Goal: Task Accomplishment & Management: Use online tool/utility

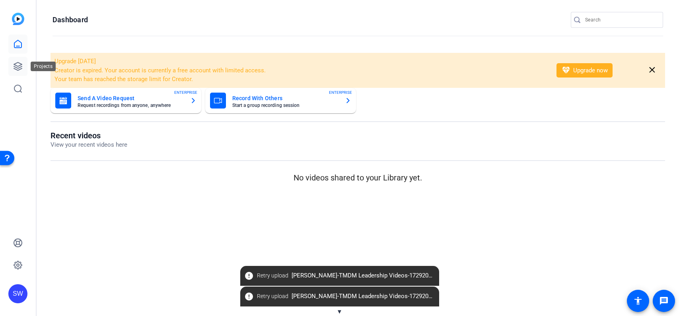
click at [17, 65] on icon at bounding box center [18, 67] width 10 height 10
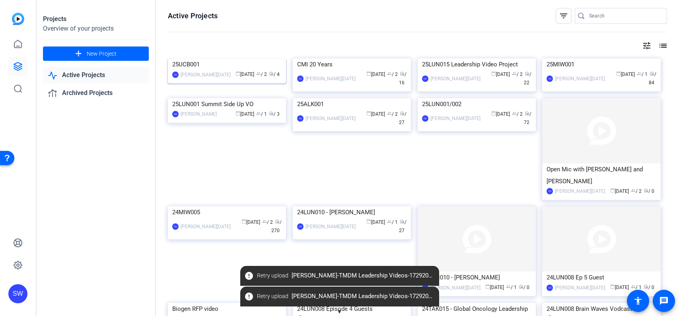
click at [203, 58] on img at bounding box center [227, 58] width 118 height 0
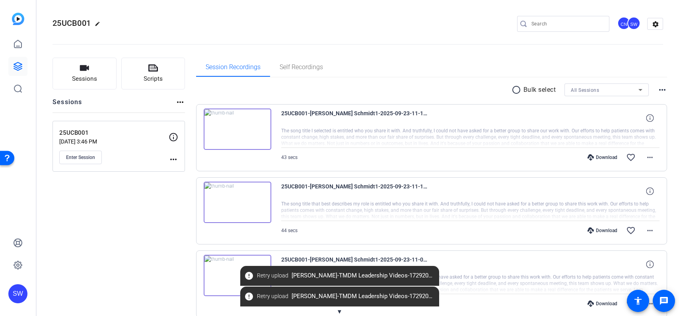
click at [342, 311] on span "▼" at bounding box center [339, 311] width 6 height 7
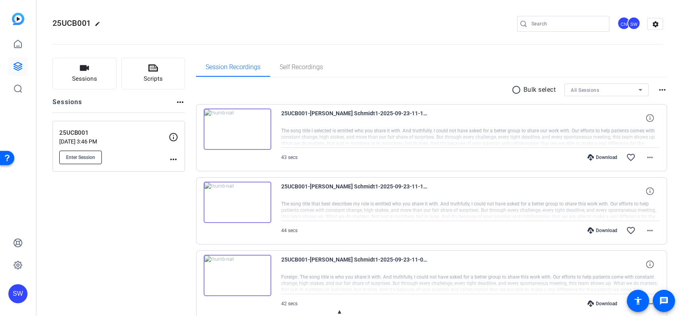
click at [85, 159] on span "Enter Session" at bounding box center [80, 157] width 29 height 6
click at [478, 65] on div "Session Recordings Self Recordings" at bounding box center [431, 67] width 471 height 19
click at [190, 111] on div "Sessions Scripts Sessions more_horiz 25UCB001 [DATE] 3:46 PM Enter Session more…" at bounding box center [358, 237] width 642 height 379
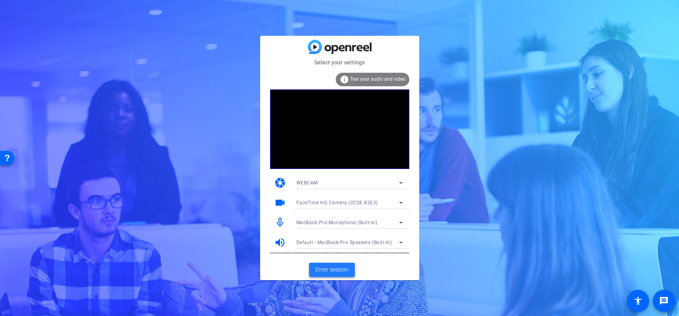
click at [341, 268] on span "Enter session" at bounding box center [331, 270] width 33 height 8
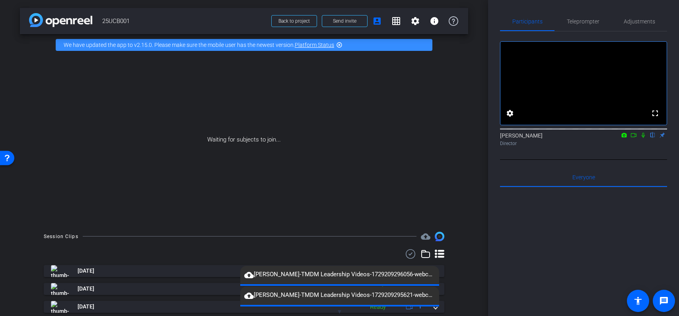
click at [339, 311] on span "▼" at bounding box center [339, 311] width 6 height 7
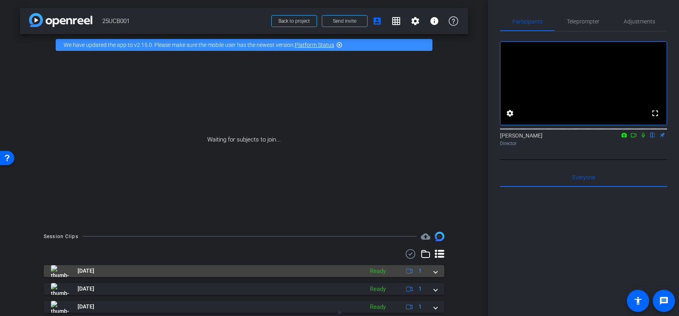
click at [435, 272] on span at bounding box center [435, 271] width 3 height 8
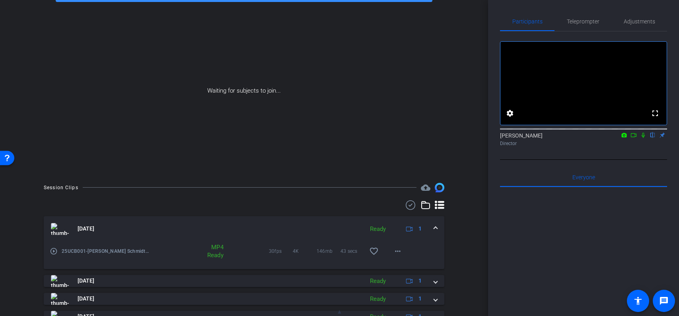
scroll to position [58, 0]
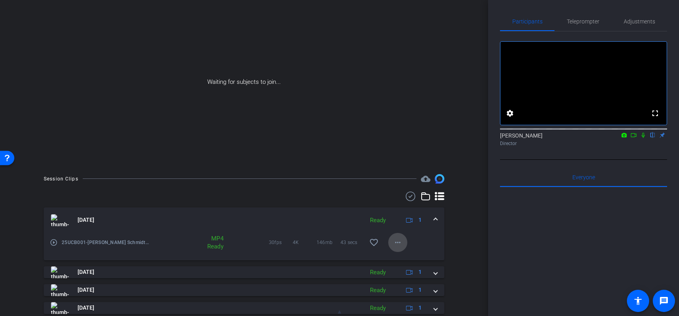
click at [400, 245] on mat-icon "more_horiz" at bounding box center [398, 243] width 10 height 10
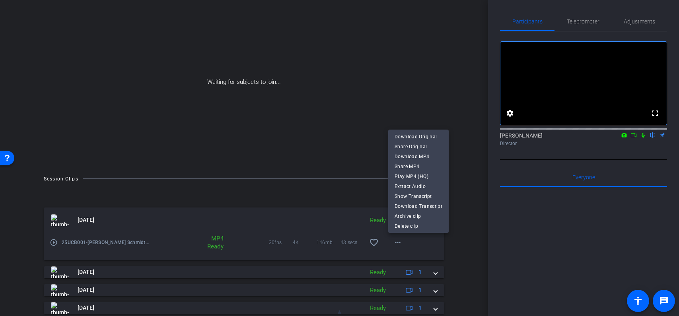
click at [461, 231] on div at bounding box center [339, 158] width 679 height 316
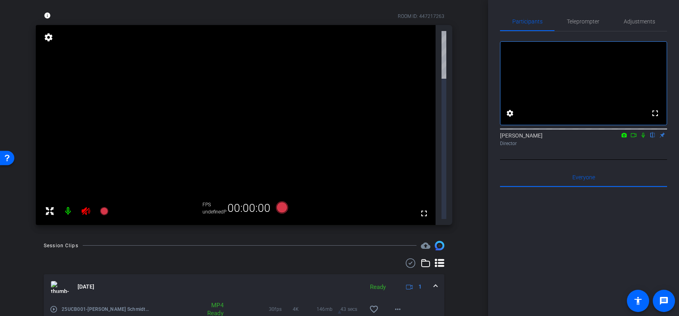
scroll to position [0, 0]
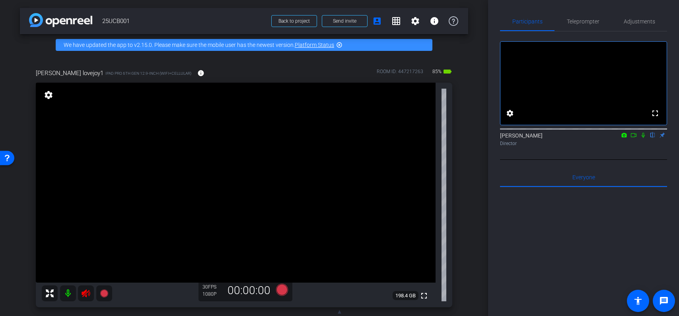
click at [88, 294] on icon at bounding box center [86, 294] width 10 height 10
click at [93, 293] on mat-icon at bounding box center [86, 294] width 16 height 16
click at [87, 294] on icon at bounding box center [86, 294] width 10 height 10
click at [639, 23] on span "Adjustments" at bounding box center [639, 22] width 31 height 6
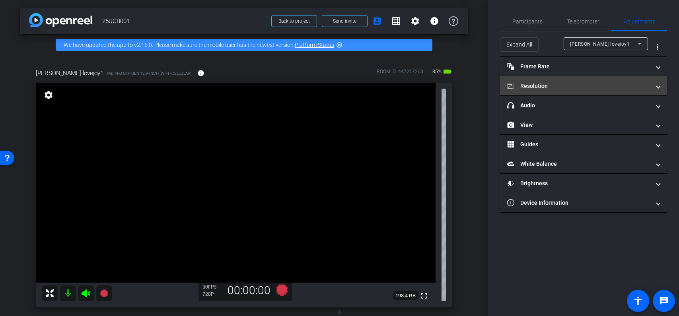
click at [556, 89] on mat-panel-title "Resolution" at bounding box center [578, 86] width 143 height 8
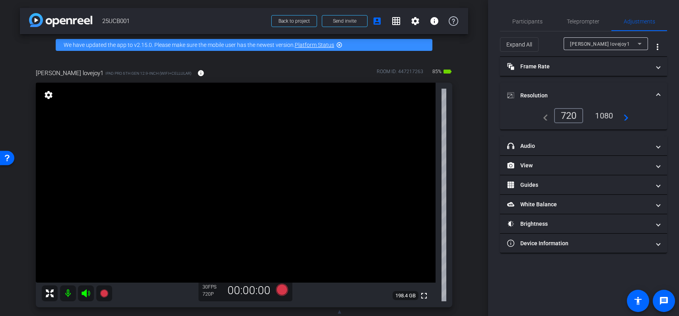
drag, startPoint x: 607, startPoint y: 116, endPoint x: 607, endPoint y: 124, distance: 8.4
click at [607, 117] on div "1080" at bounding box center [604, 116] width 30 height 14
click at [616, 106] on mat-expansion-panel-header "Resolution" at bounding box center [583, 95] width 167 height 25
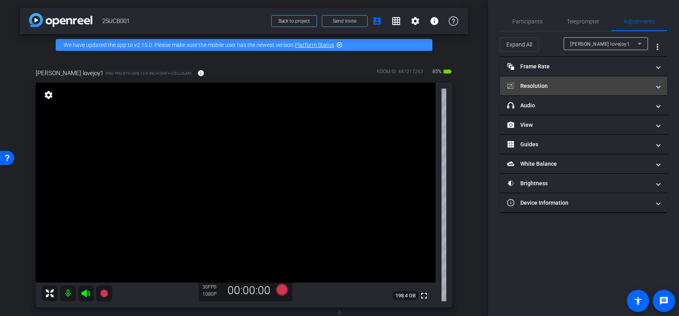
click at [587, 88] on mat-panel-title "Resolution" at bounding box center [578, 86] width 143 height 8
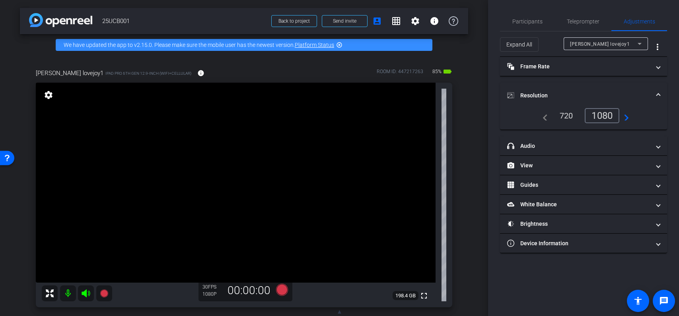
click at [605, 116] on div "1080" at bounding box center [602, 115] width 35 height 15
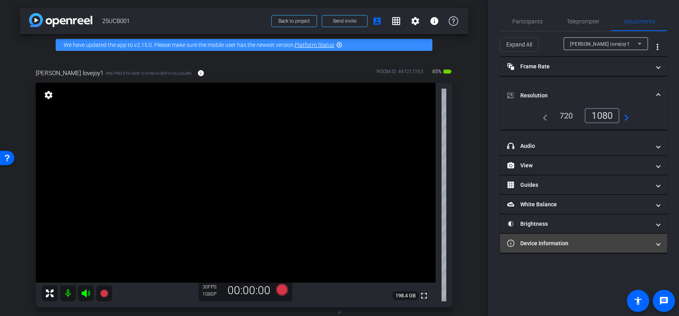
click at [566, 241] on mat-panel-title "Device Information" at bounding box center [578, 243] width 143 height 8
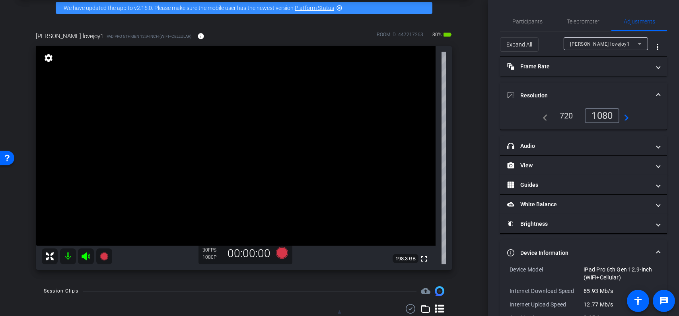
scroll to position [39, 0]
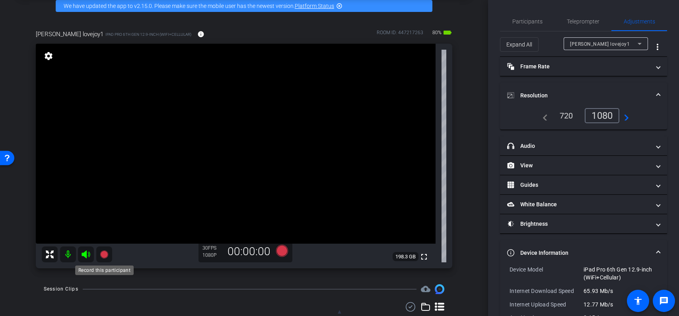
click at [104, 255] on icon at bounding box center [104, 255] width 8 height 8
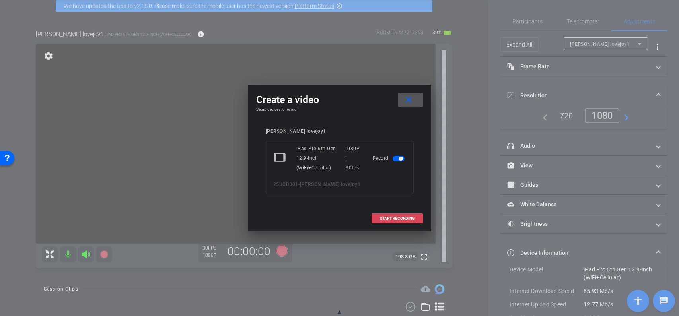
click at [403, 219] on span "START RECORDING" at bounding box center [397, 219] width 35 height 4
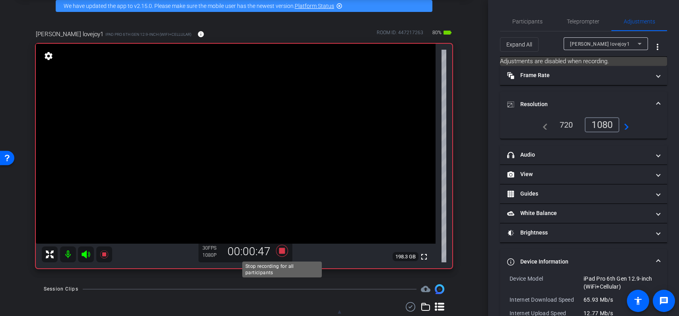
click at [282, 253] on icon at bounding box center [282, 251] width 12 height 12
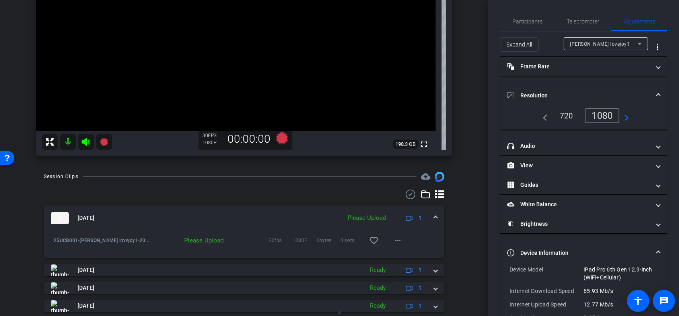
scroll to position [153, 0]
click at [399, 240] on mat-icon "more_horiz" at bounding box center [398, 239] width 10 height 10
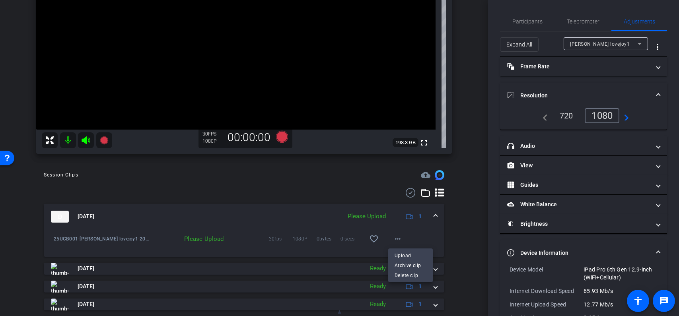
drag, startPoint x: 405, startPoint y: 257, endPoint x: 410, endPoint y: 255, distance: 4.8
click at [405, 257] on span "Upload" at bounding box center [411, 256] width 32 height 10
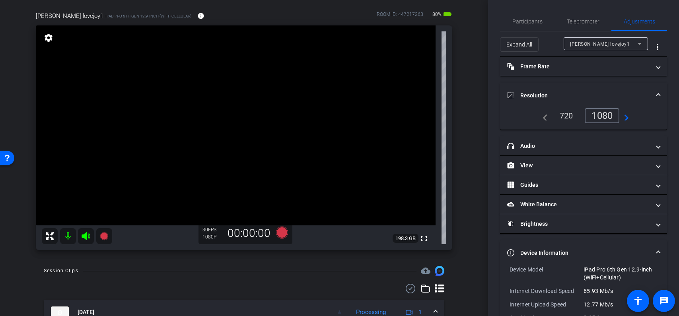
scroll to position [78, 0]
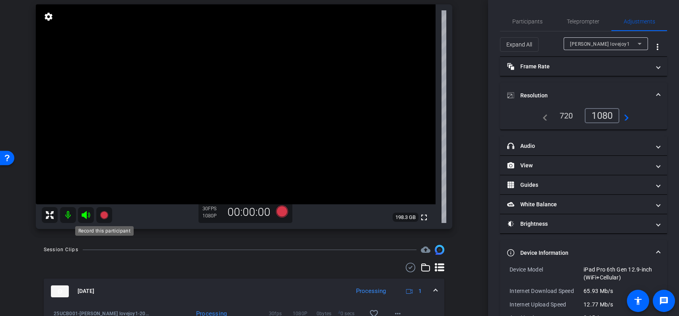
click at [106, 214] on icon at bounding box center [104, 215] width 8 height 8
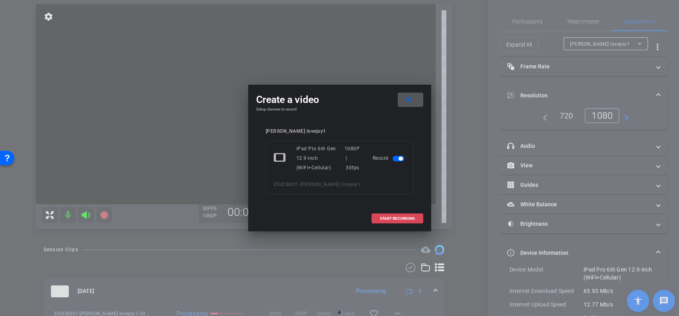
click at [391, 218] on span "START RECORDING" at bounding box center [397, 219] width 35 height 4
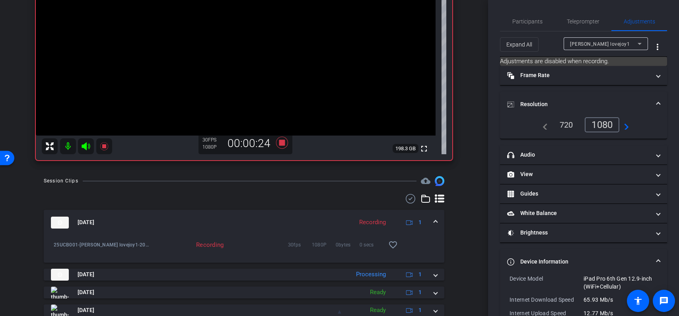
scroll to position [148, 0]
click at [282, 144] on icon at bounding box center [282, 142] width 12 height 12
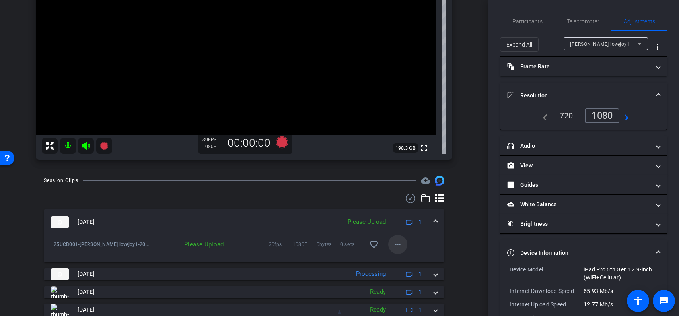
click at [401, 245] on mat-icon "more_horiz" at bounding box center [398, 245] width 10 height 10
click at [408, 262] on span "Upload" at bounding box center [411, 261] width 32 height 10
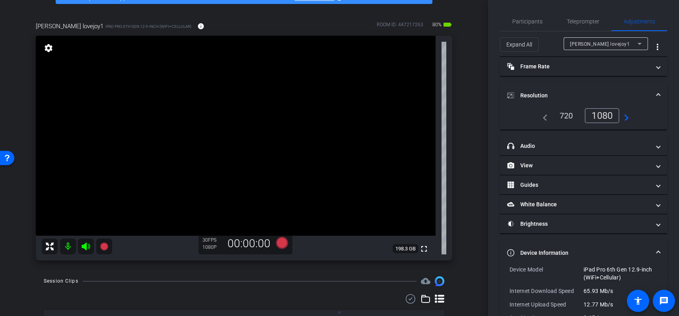
scroll to position [54, 0]
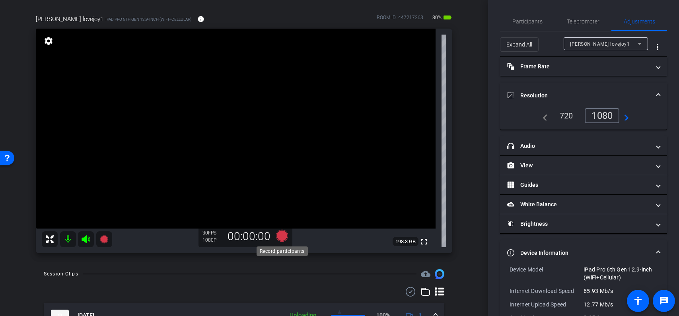
click at [282, 236] on icon at bounding box center [282, 236] width 12 height 12
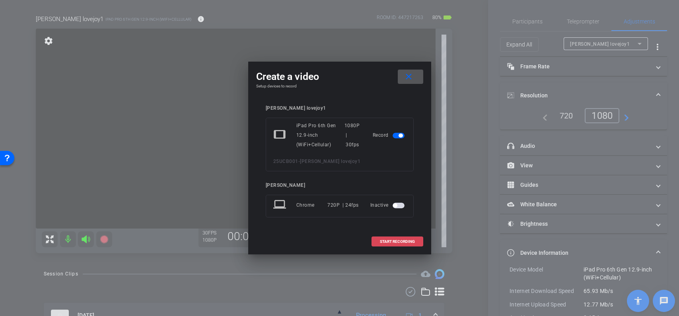
click at [395, 243] on span "START RECORDING" at bounding box center [397, 242] width 35 height 4
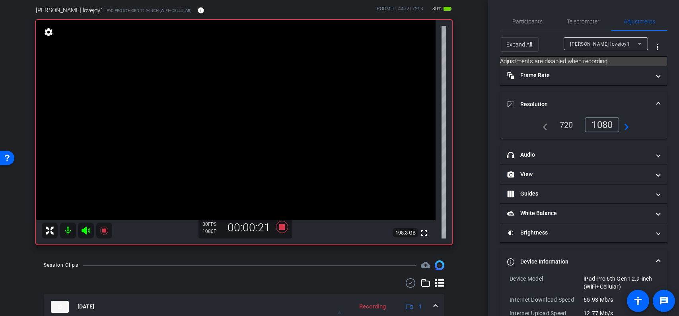
scroll to position [62, 0]
click at [281, 229] on icon at bounding box center [282, 228] width 12 height 12
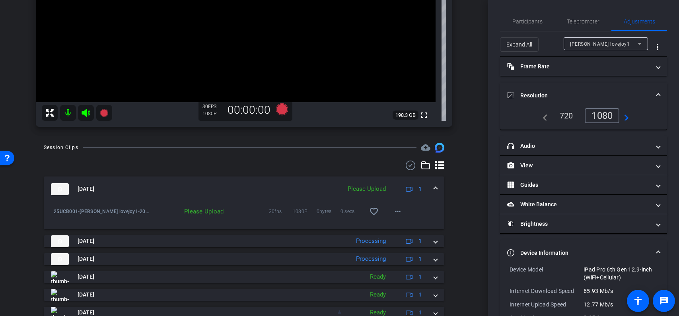
scroll to position [184, 0]
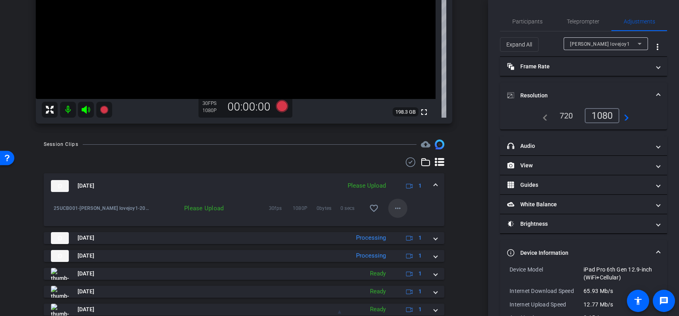
click at [396, 206] on mat-icon "more_horiz" at bounding box center [398, 209] width 10 height 10
click at [405, 226] on span "Upload" at bounding box center [411, 225] width 32 height 10
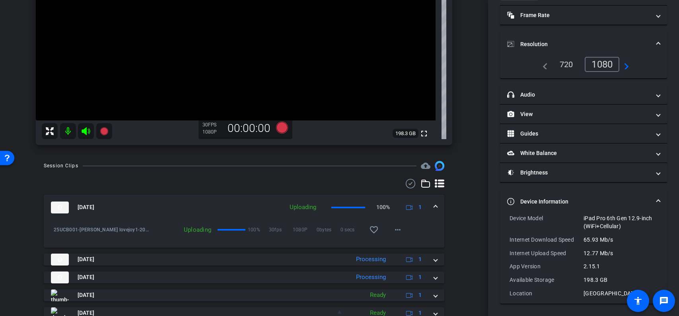
scroll to position [168, 0]
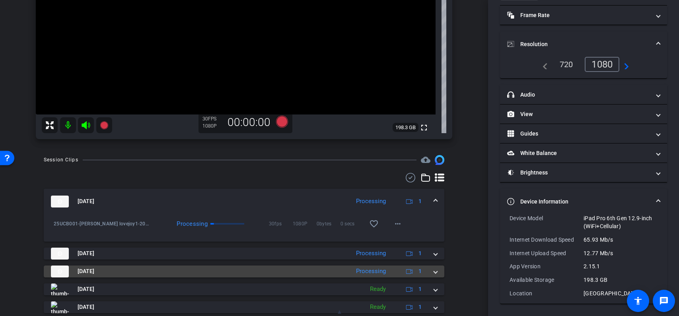
click at [119, 272] on mat-panel-title "Sep 23, 2025" at bounding box center [198, 272] width 295 height 12
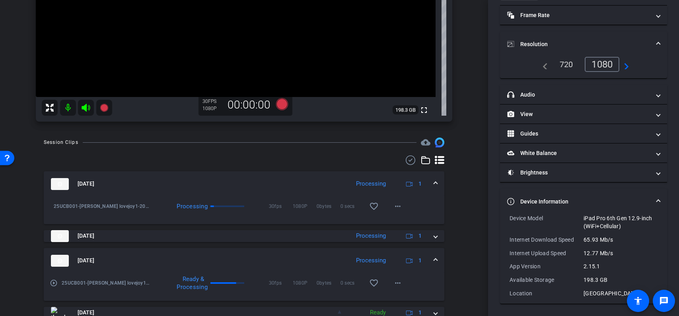
scroll to position [209, 0]
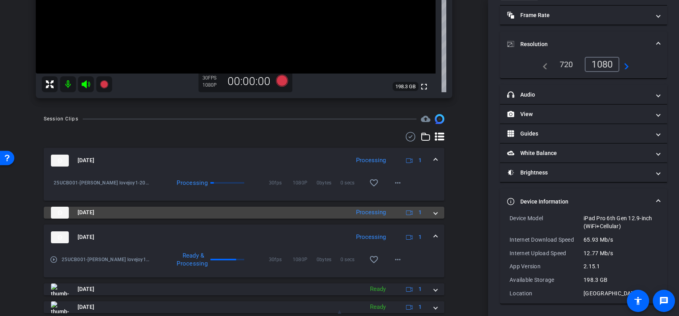
click at [122, 214] on mat-panel-title "Sep 23, 2025" at bounding box center [198, 213] width 295 height 12
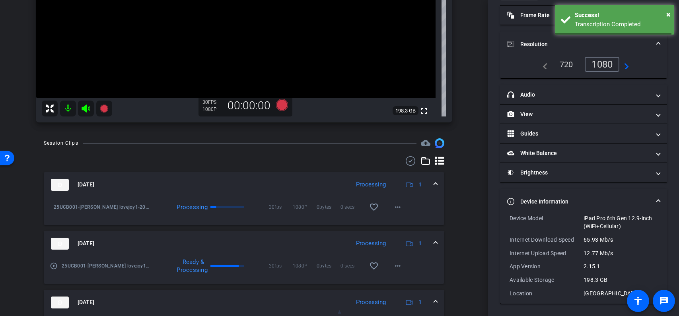
scroll to position [184, 0]
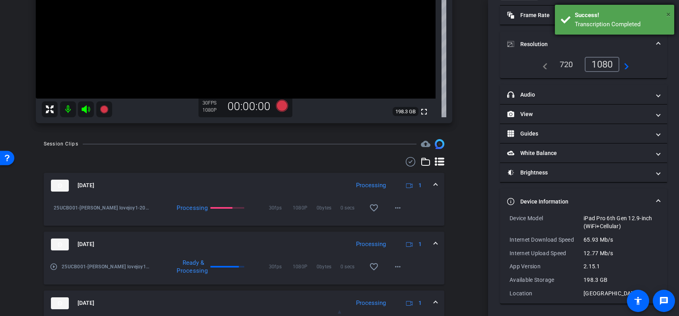
click at [667, 13] on span "×" at bounding box center [668, 15] width 4 height 10
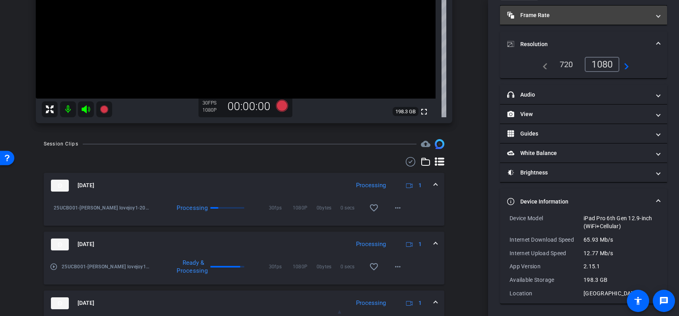
scroll to position [0, 0]
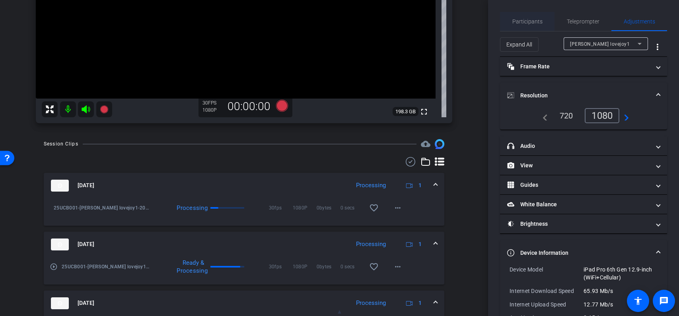
click at [533, 20] on span "Participants" at bounding box center [527, 22] width 30 height 6
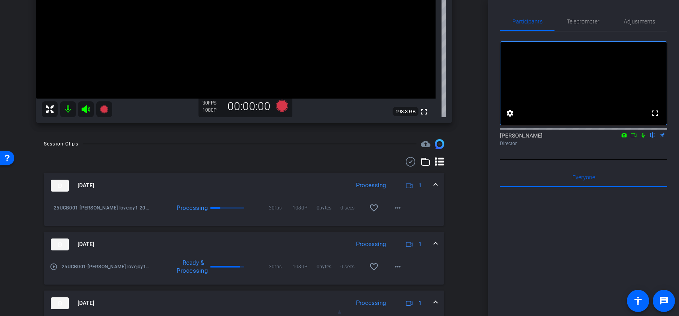
drag, startPoint x: 644, startPoint y: 144, endPoint x: 628, endPoint y: 144, distance: 16.3
click at [644, 138] on icon at bounding box center [643, 135] width 6 height 6
click at [54, 268] on mat-icon "play_circle_outline" at bounding box center [54, 267] width 8 height 8
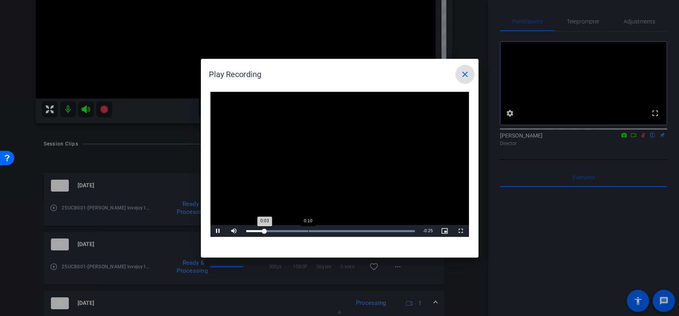
click at [308, 234] on div "Loaded : 100.00% 0:10 0:03" at bounding box center [330, 231] width 177 height 12
click at [220, 231] on span "Video Player" at bounding box center [218, 231] width 16 height 0
click at [466, 72] on mat-icon "close" at bounding box center [465, 75] width 10 height 10
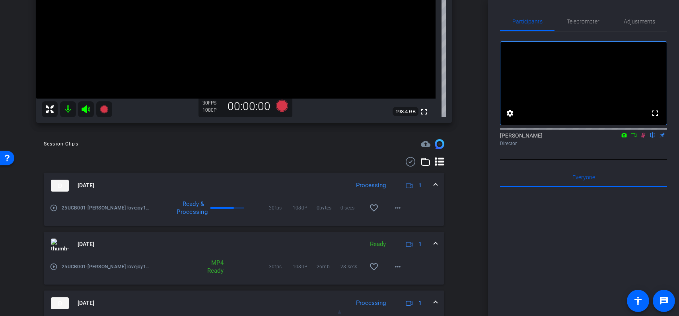
click at [55, 208] on mat-icon "play_circle_outline" at bounding box center [54, 208] width 8 height 8
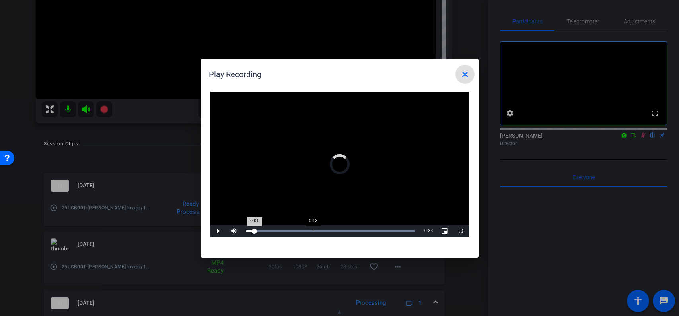
click at [316, 231] on div "Loaded : 100.00% 0:13 0:01" at bounding box center [330, 231] width 169 height 2
click at [465, 74] on mat-icon "close" at bounding box center [465, 75] width 10 height 10
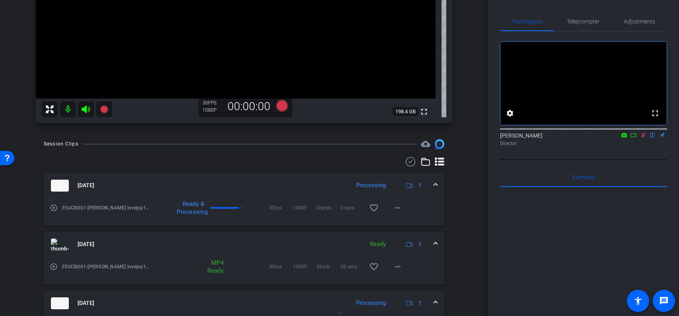
click at [644, 138] on icon at bounding box center [643, 135] width 6 height 6
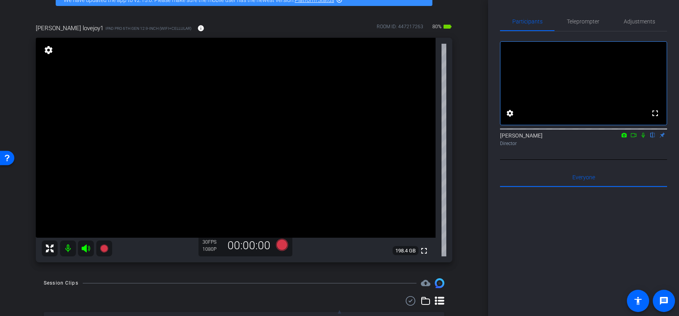
scroll to position [41, 0]
